Goal: Check status: Check status

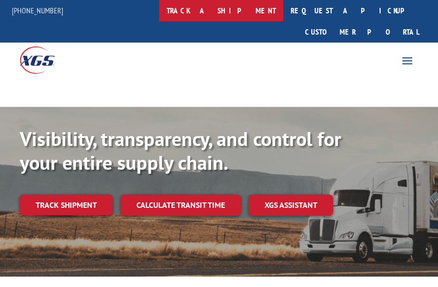
click at [255, 12] on link "track a shipment" at bounding box center [221, 10] width 124 height 21
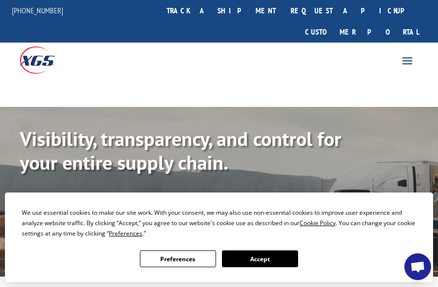
click at [407, 52] on span at bounding box center [407, 60] width 16 height 16
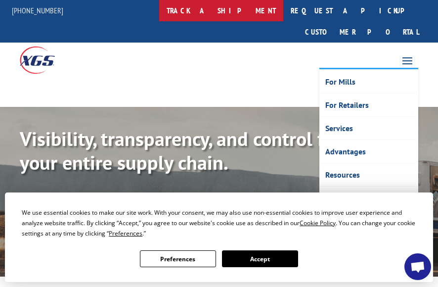
click at [232, 9] on link "track a shipment" at bounding box center [221, 10] width 124 height 21
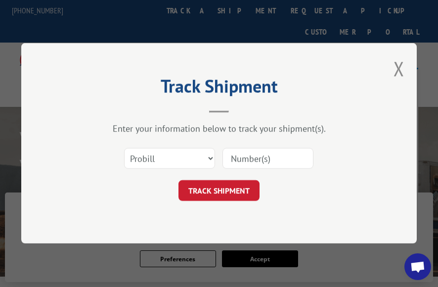
click at [252, 152] on input at bounding box center [267, 158] width 91 height 21
paste input "17593254"
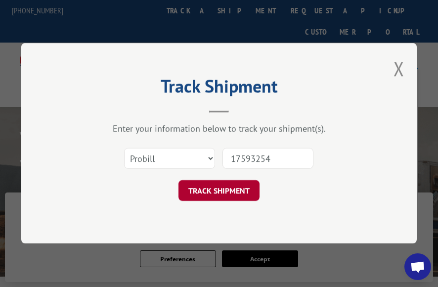
type input "17593254"
click at [222, 183] on button "TRACK SHIPMENT" at bounding box center [218, 190] width 81 height 21
